Goal: Navigation & Orientation: Find specific page/section

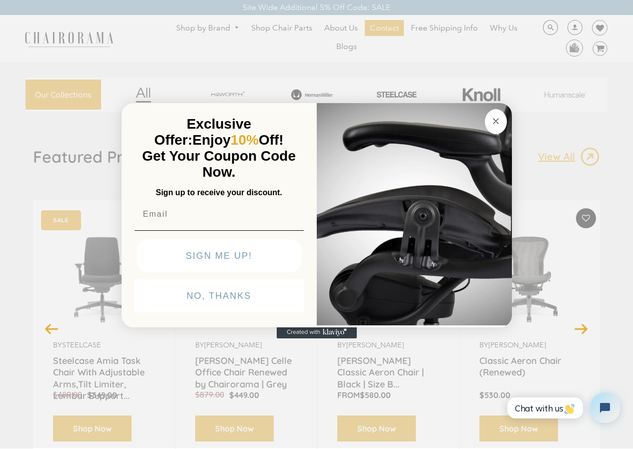
click at [495, 115] on circle "Close dialog" at bounding box center [496, 121] width 12 height 12
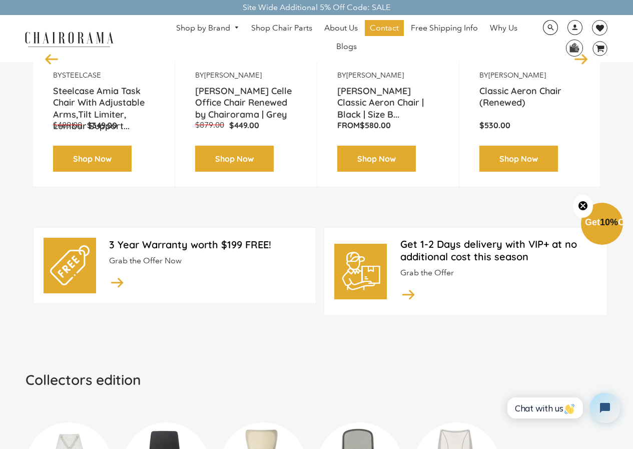
scroll to position [271, 0]
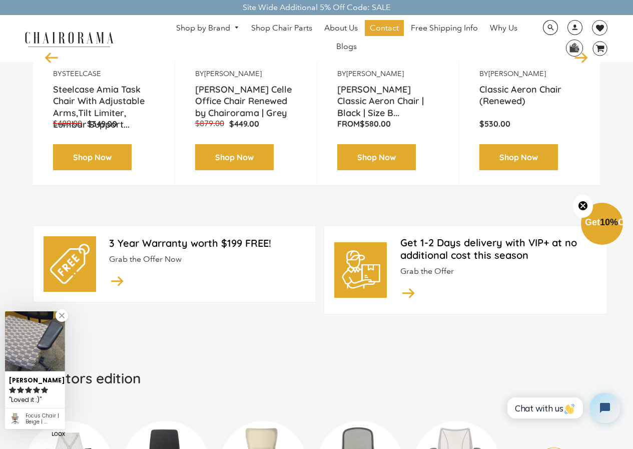
click at [491, 21] on link "Why Us" at bounding box center [504, 28] width 38 height 16
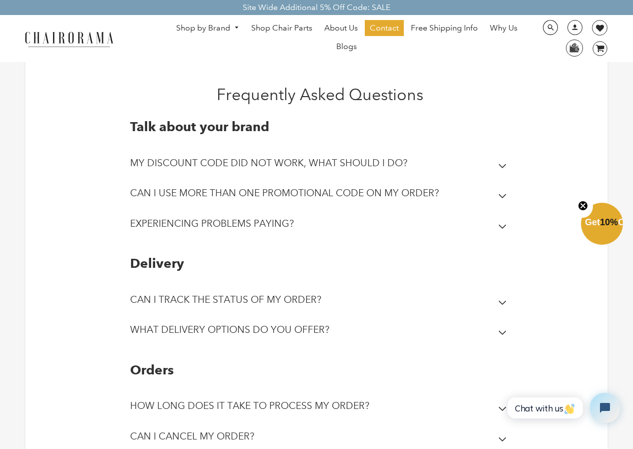
click at [85, 31] on img at bounding box center [69, 39] width 100 height 18
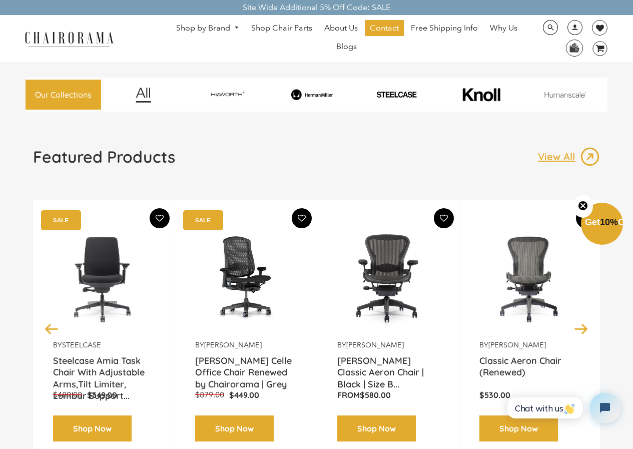
click at [590, 46] on link "0 image/svg+xml Layer 1" at bounding box center [596, 48] width 23 height 15
